Goal: Check status: Check status

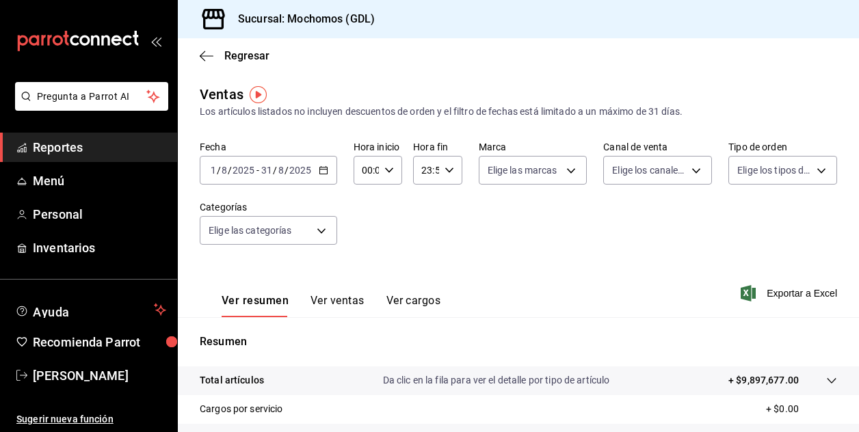
click at [551, 252] on div "Fecha [DATE] [DATE] - [DATE] [DATE] Hora inicio 00:00 Hora inicio Hora fin 23:5…" at bounding box center [518, 201] width 637 height 120
click at [237, 58] on span "Regresar" at bounding box center [246, 55] width 45 height 13
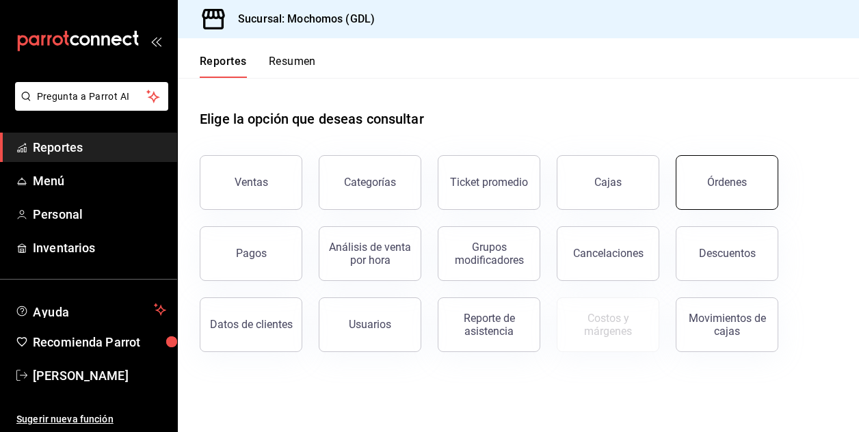
click at [721, 176] on div "Órdenes" at bounding box center [727, 182] width 40 height 13
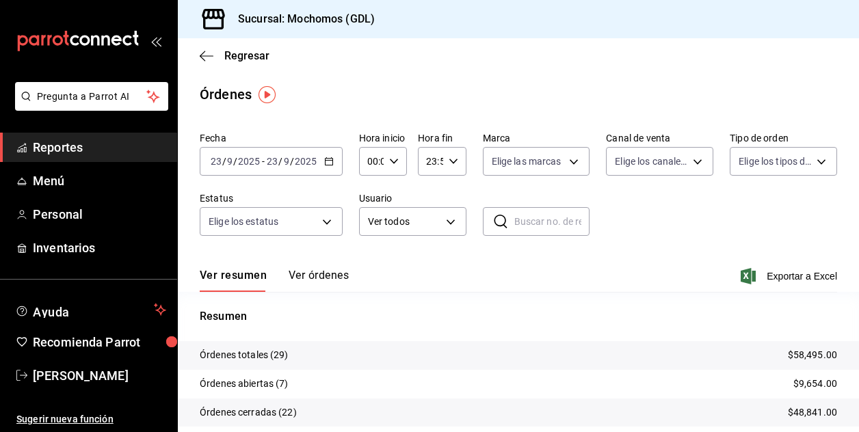
click at [220, 161] on input "23" at bounding box center [216, 161] width 12 height 11
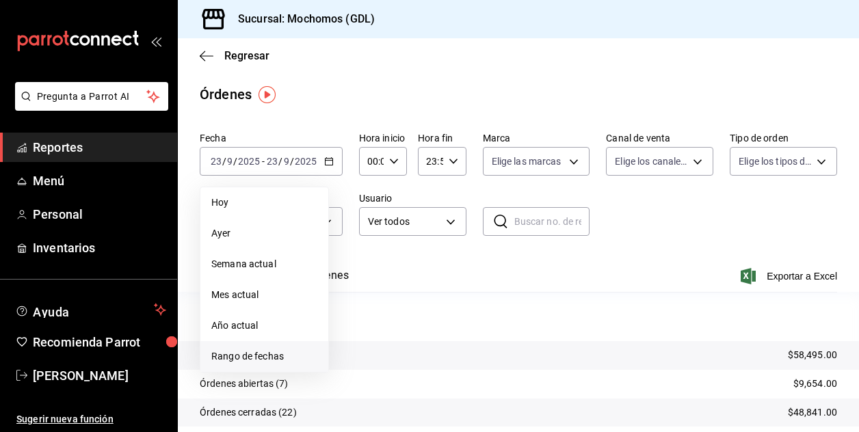
click at [239, 355] on span "Rango de fechas" at bounding box center [264, 356] width 106 height 14
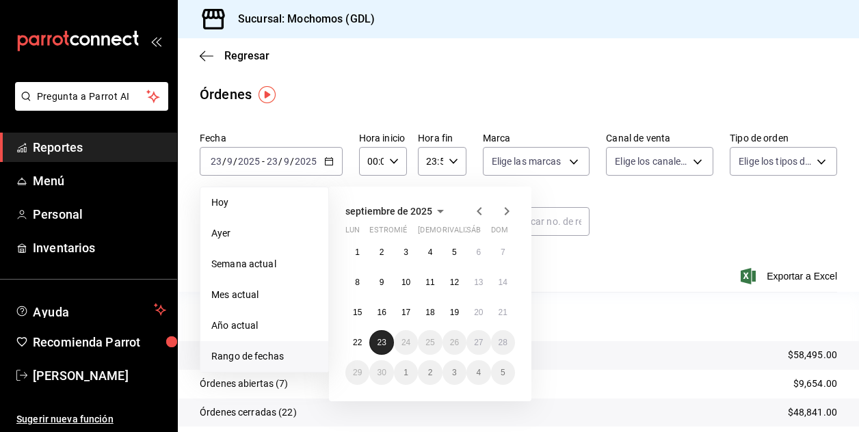
click at [384, 338] on abbr "23" at bounding box center [381, 343] width 9 height 10
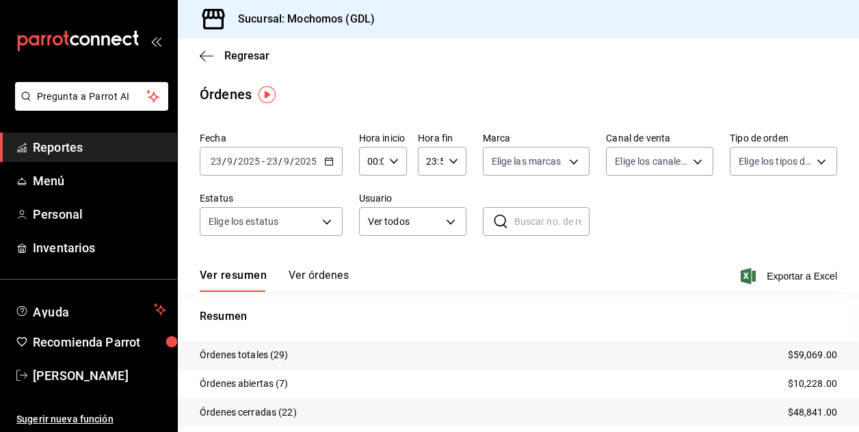
click at [391, 160] on icon "button" at bounding box center [394, 162] width 10 height 10
click at [369, 266] on span "02" at bounding box center [370, 261] width 2 height 11
type input "02:00"
click at [564, 159] on div at bounding box center [429, 216] width 859 height 432
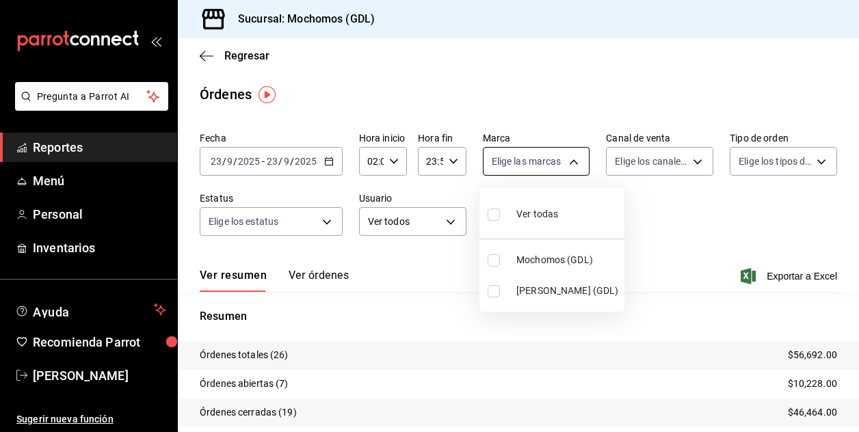
click at [570, 169] on body "Pregunta a Parrot AI Reportes Menú Personal Inventarios Ayuda Recomienda Parrot…" at bounding box center [429, 216] width 859 height 432
click at [492, 258] on input "checkbox" at bounding box center [494, 260] width 12 height 12
checkbox input "true"
type input "36c25d4a-7cb0-456c-a434-e981d54830bc"
click at [667, 212] on div at bounding box center [429, 216] width 859 height 432
